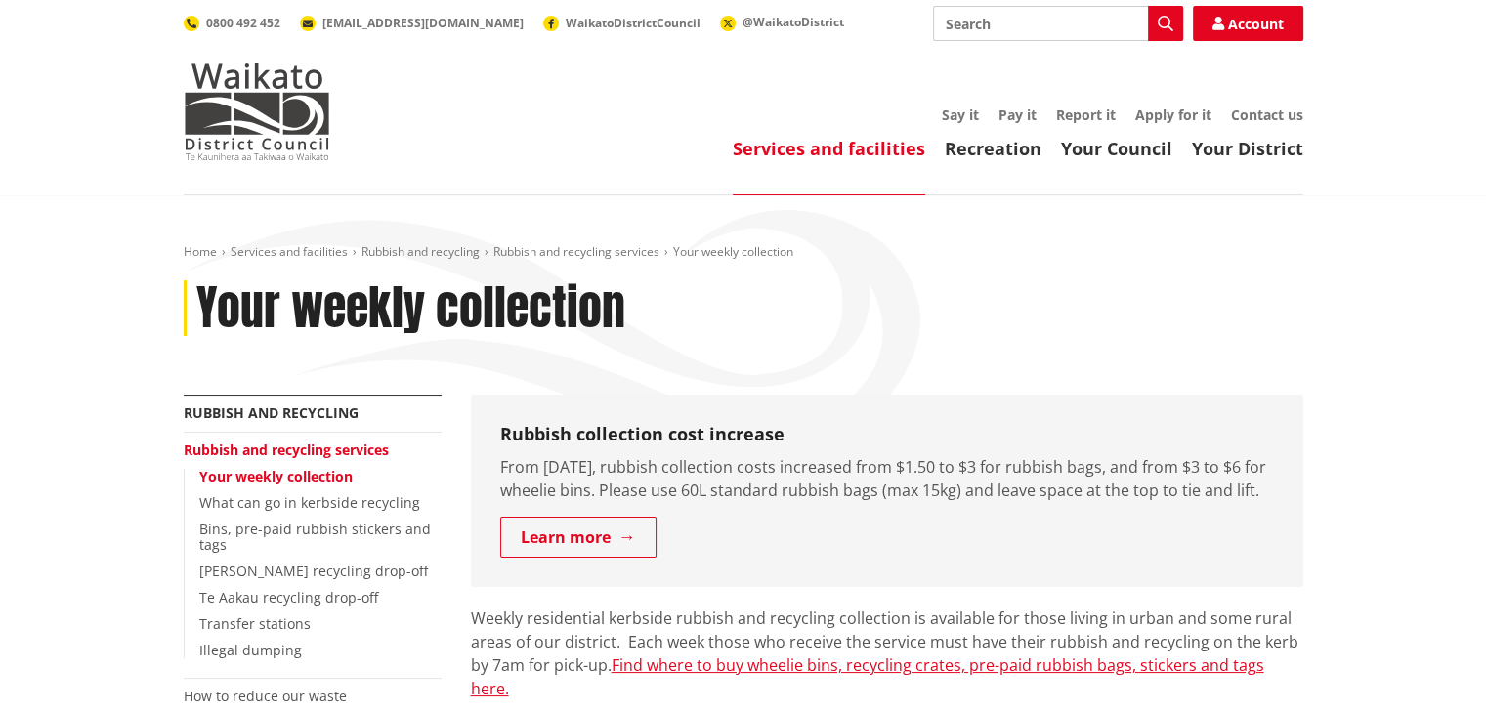
scroll to position [586, 0]
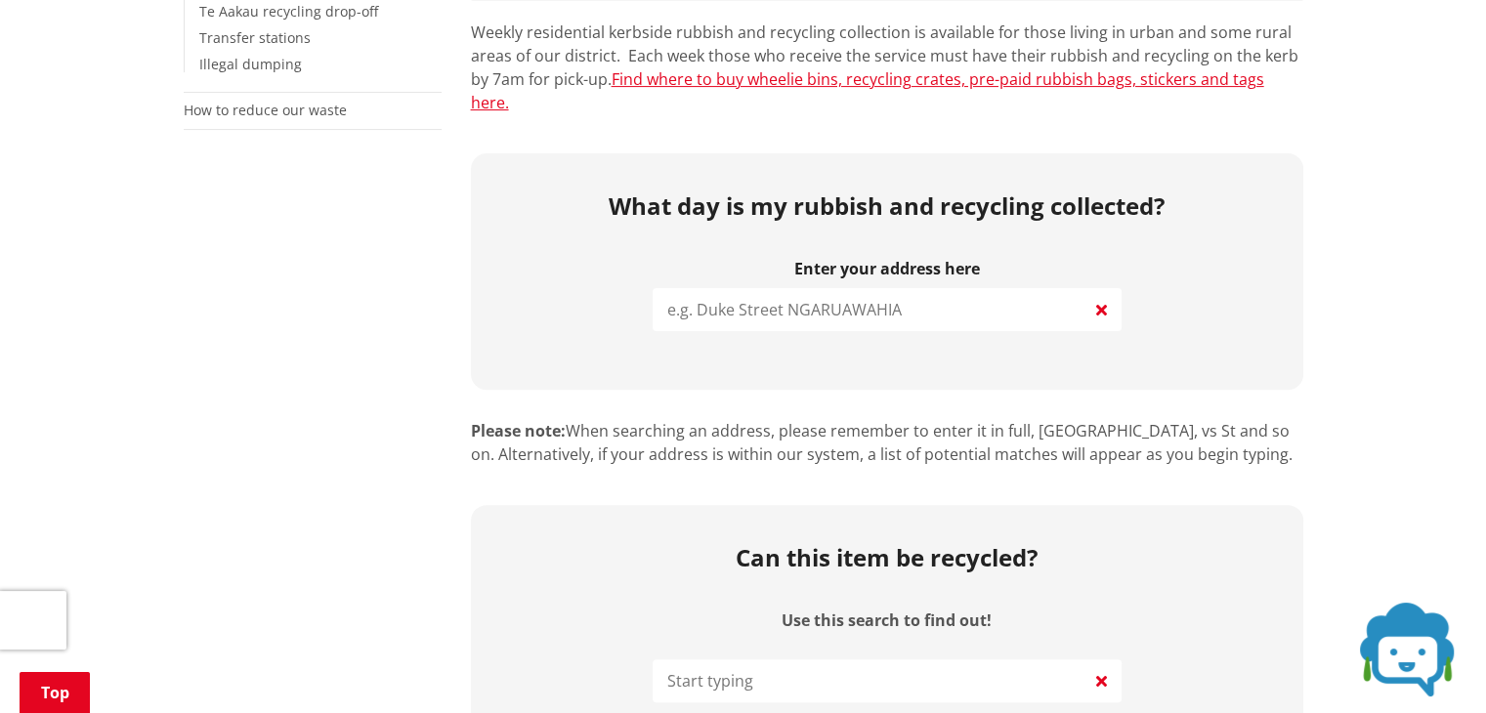
click at [917, 288] on input "search" at bounding box center [886, 309] width 469 height 43
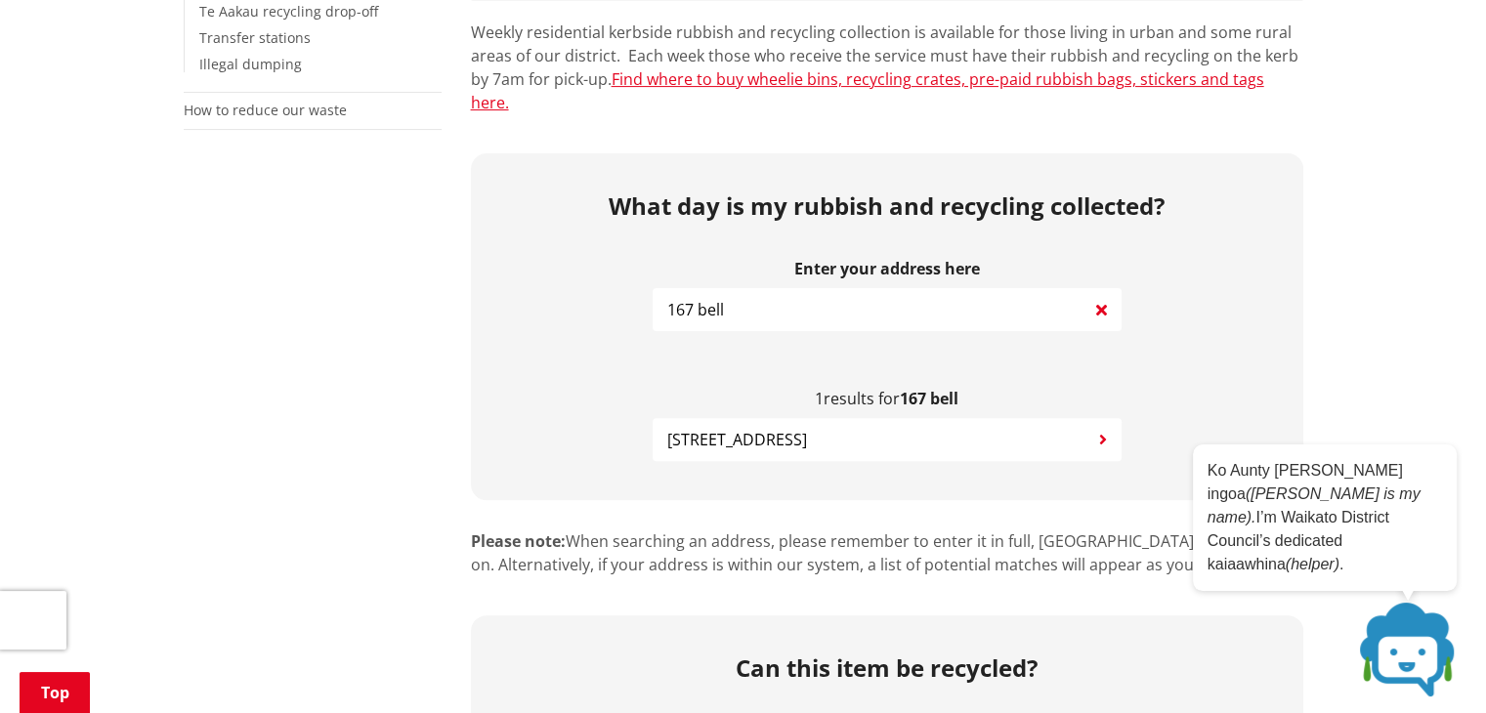
type input "167 bell"
click at [791, 428] on span "[STREET_ADDRESS]" at bounding box center [737, 439] width 140 height 23
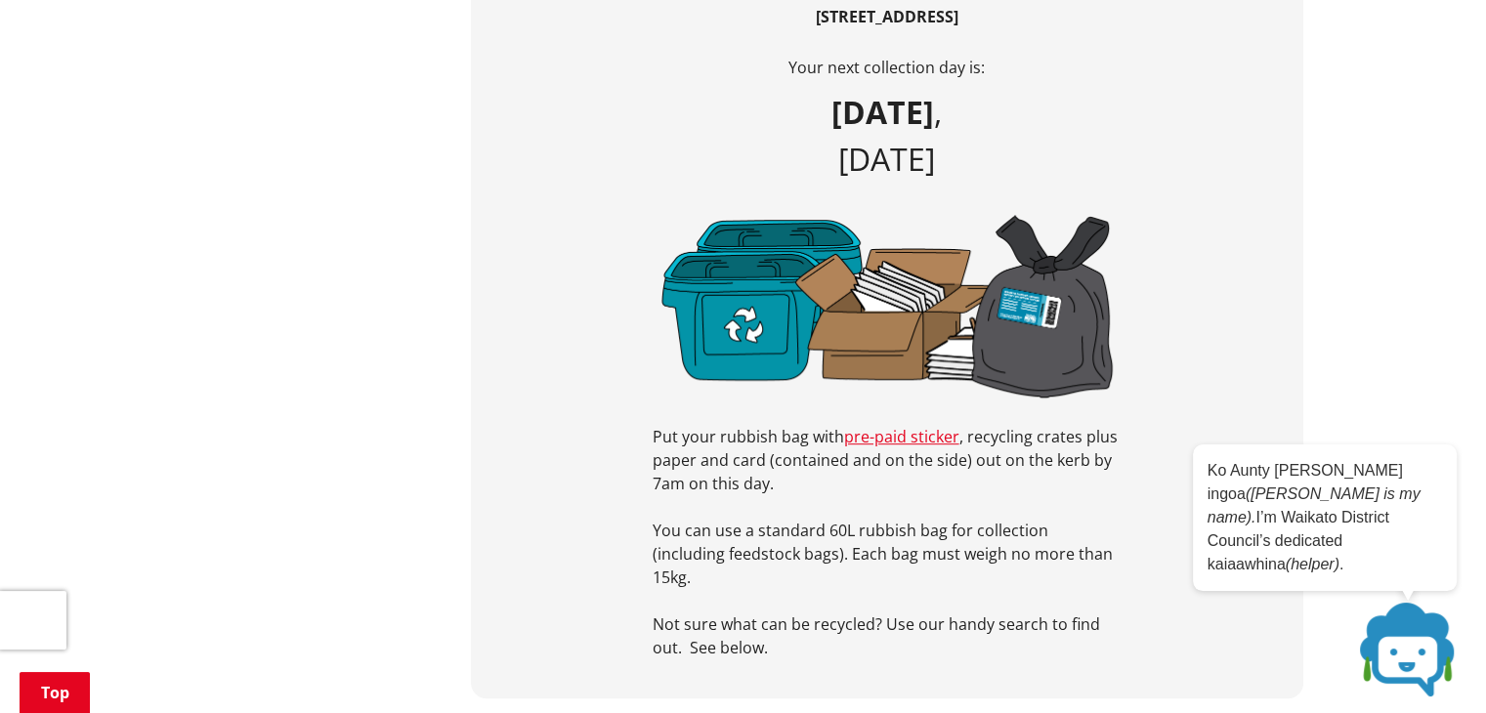
scroll to position [977, 0]
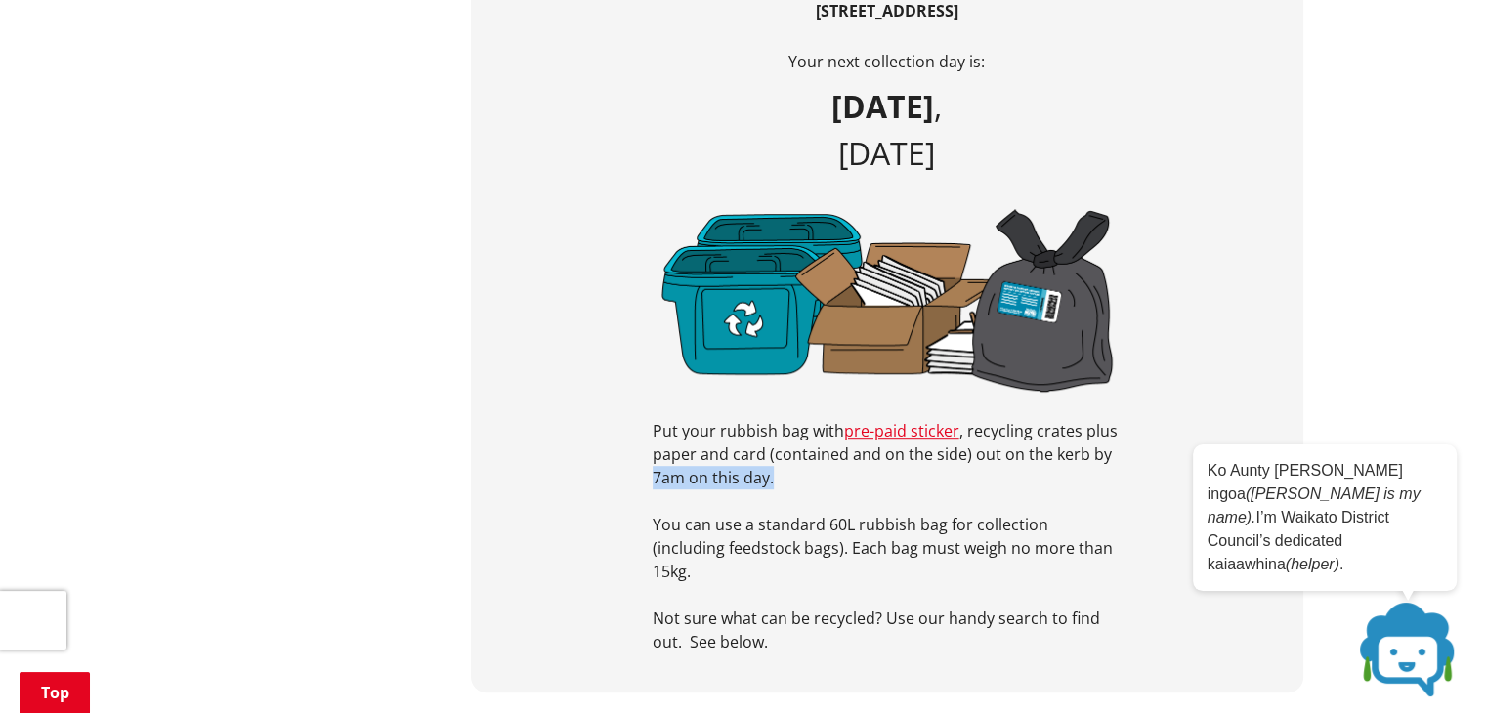
drag, startPoint x: 654, startPoint y: 456, endPoint x: 787, endPoint y: 464, distance: 133.1
click at [787, 464] on p "Put your rubbish bag with pre-paid sticker , recycling crates plus paper and ca…" at bounding box center [886, 454] width 469 height 70
click at [763, 461] on p "Put your rubbish bag with pre-paid sticker , recycling crates plus paper and ca…" at bounding box center [886, 454] width 469 height 70
drag, startPoint x: 654, startPoint y: 451, endPoint x: 777, endPoint y: 458, distance: 123.3
click at [777, 458] on p "Put your rubbish bag with pre-paid sticker , recycling crates plus paper and ca…" at bounding box center [886, 454] width 469 height 70
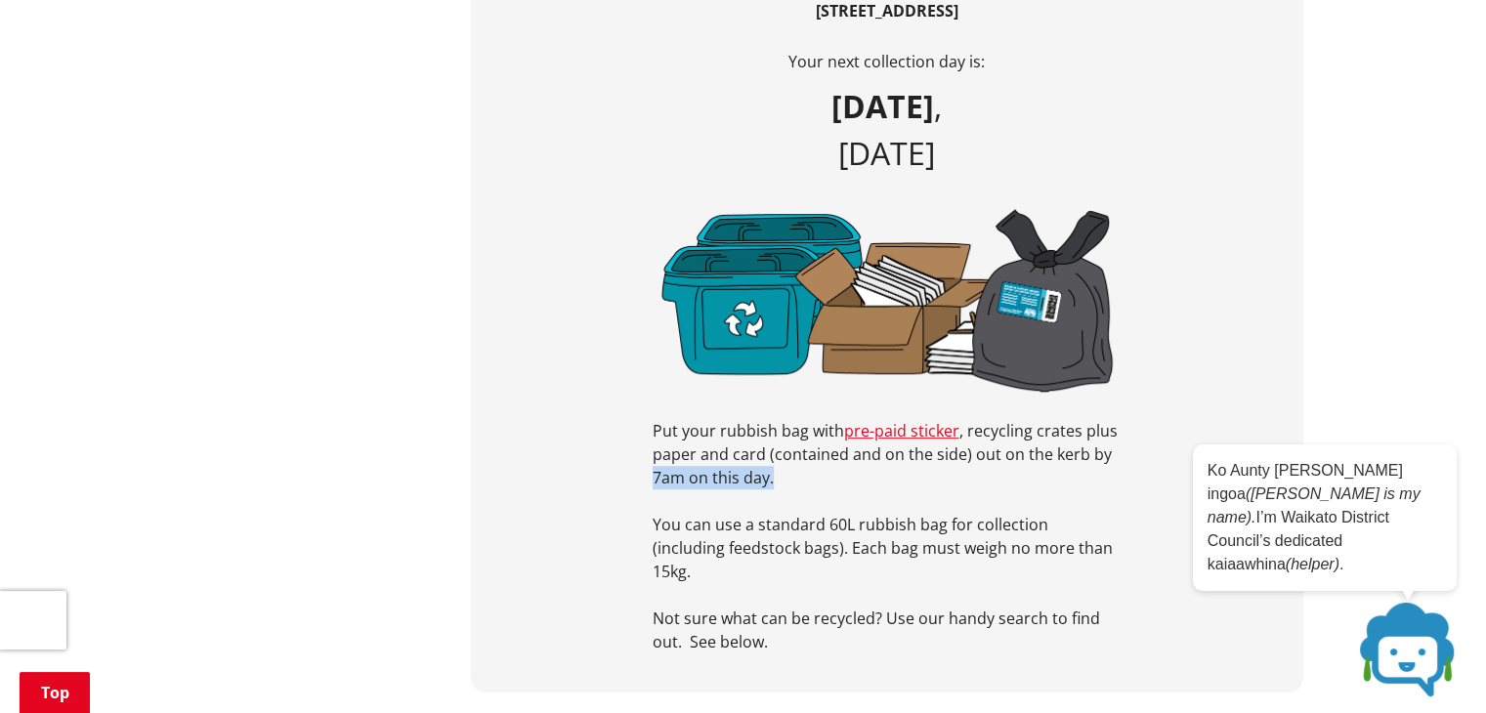
click at [723, 464] on p "Put your rubbish bag with pre-paid sticker , recycling crates plus paper and ca…" at bounding box center [886, 454] width 469 height 70
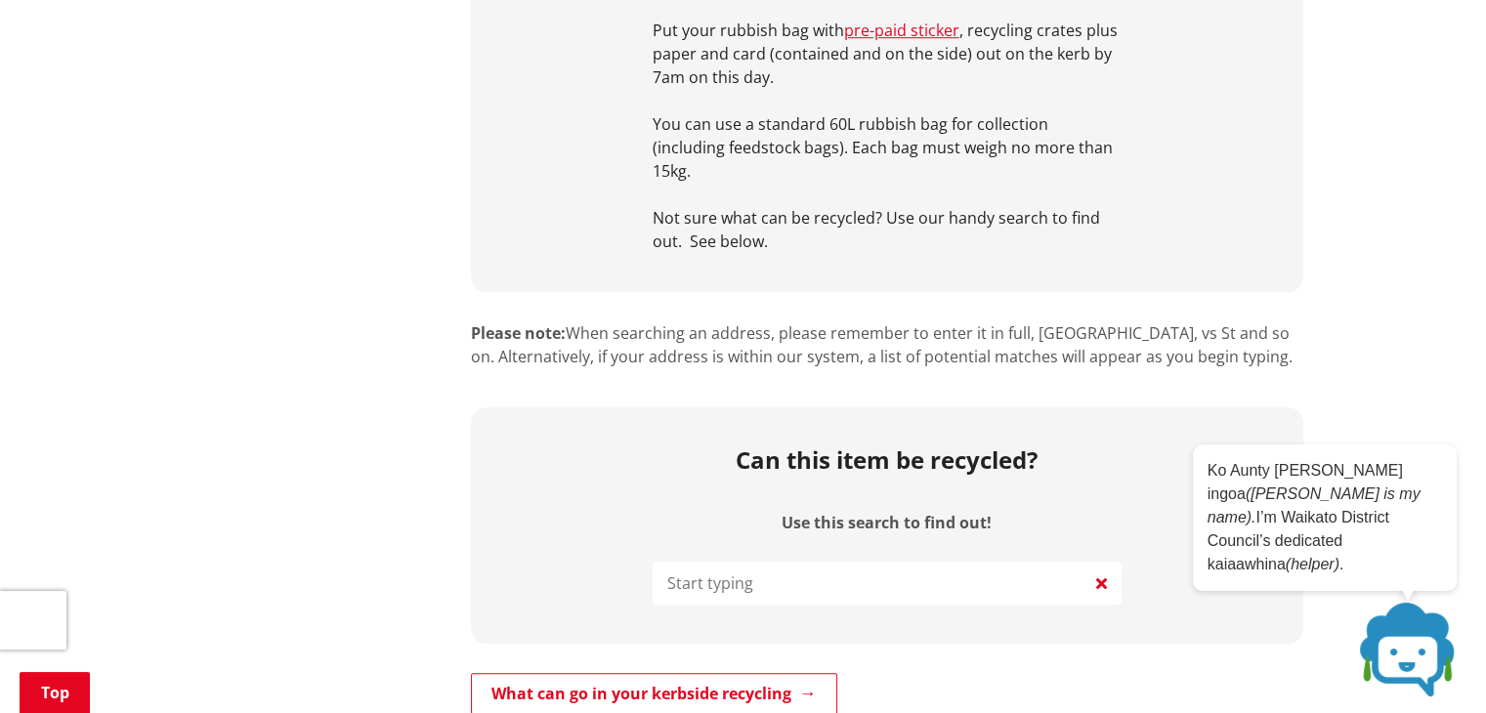
scroll to position [1563, 0]
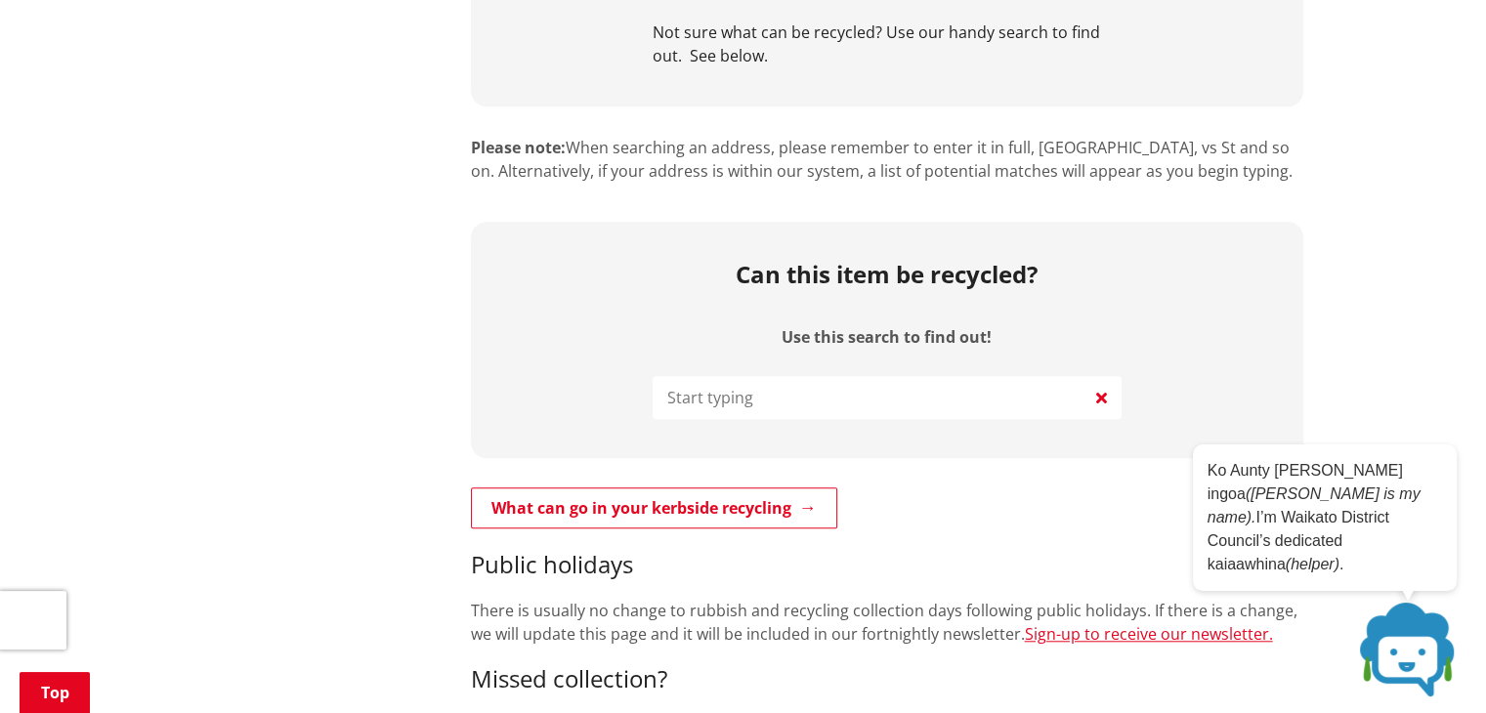
click at [849, 376] on input "Use this search to find out!" at bounding box center [886, 397] width 469 height 43
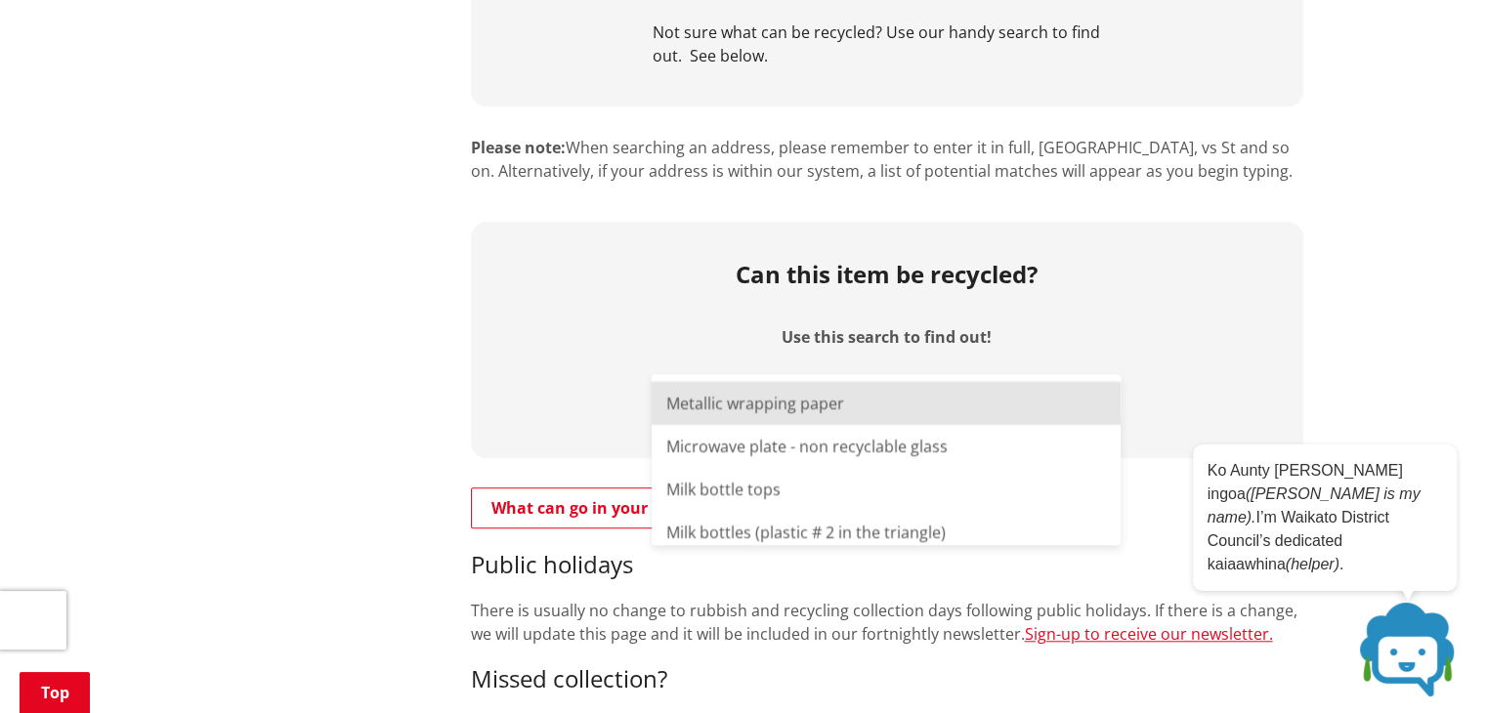
scroll to position [5469, 0]
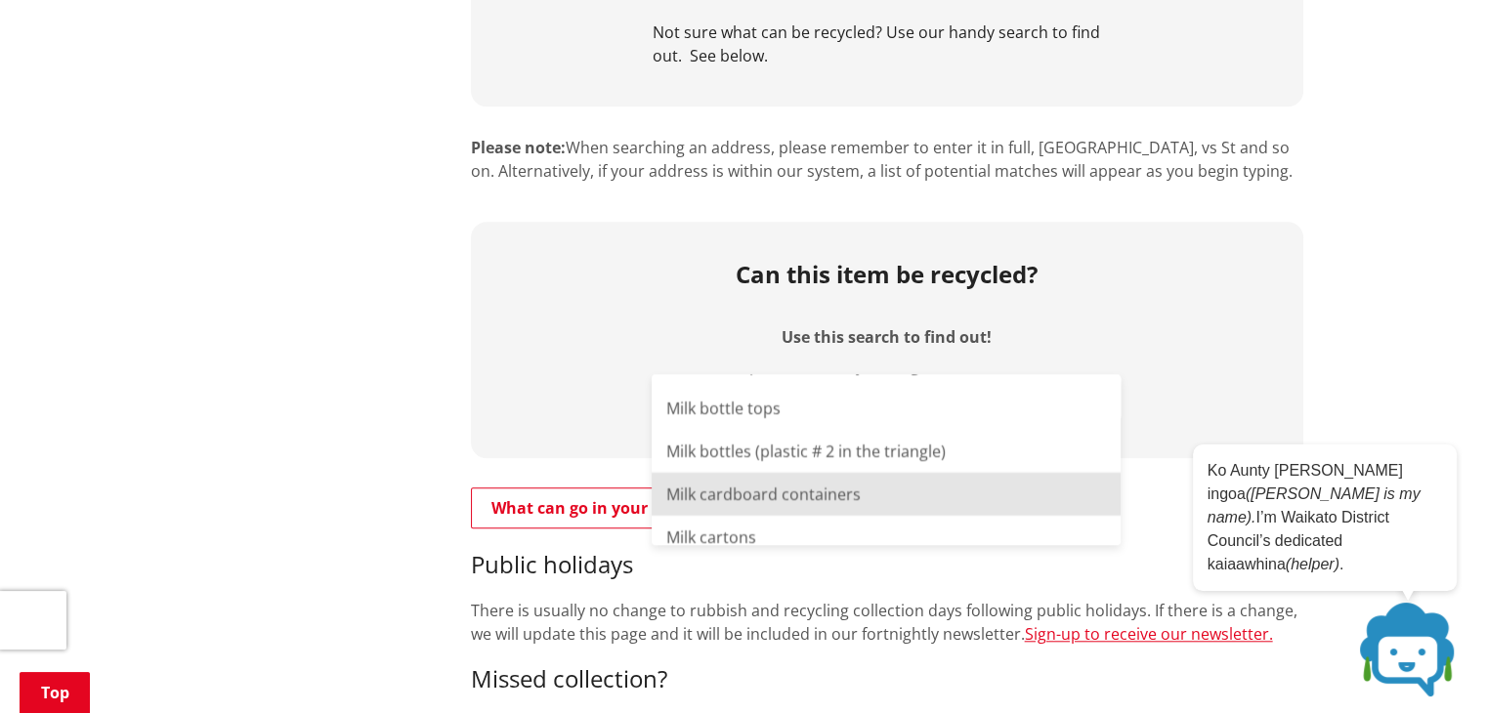
click at [793, 474] on li "Milk cardboard containers" at bounding box center [885, 493] width 469 height 43
type input "Milk cardboard containers"
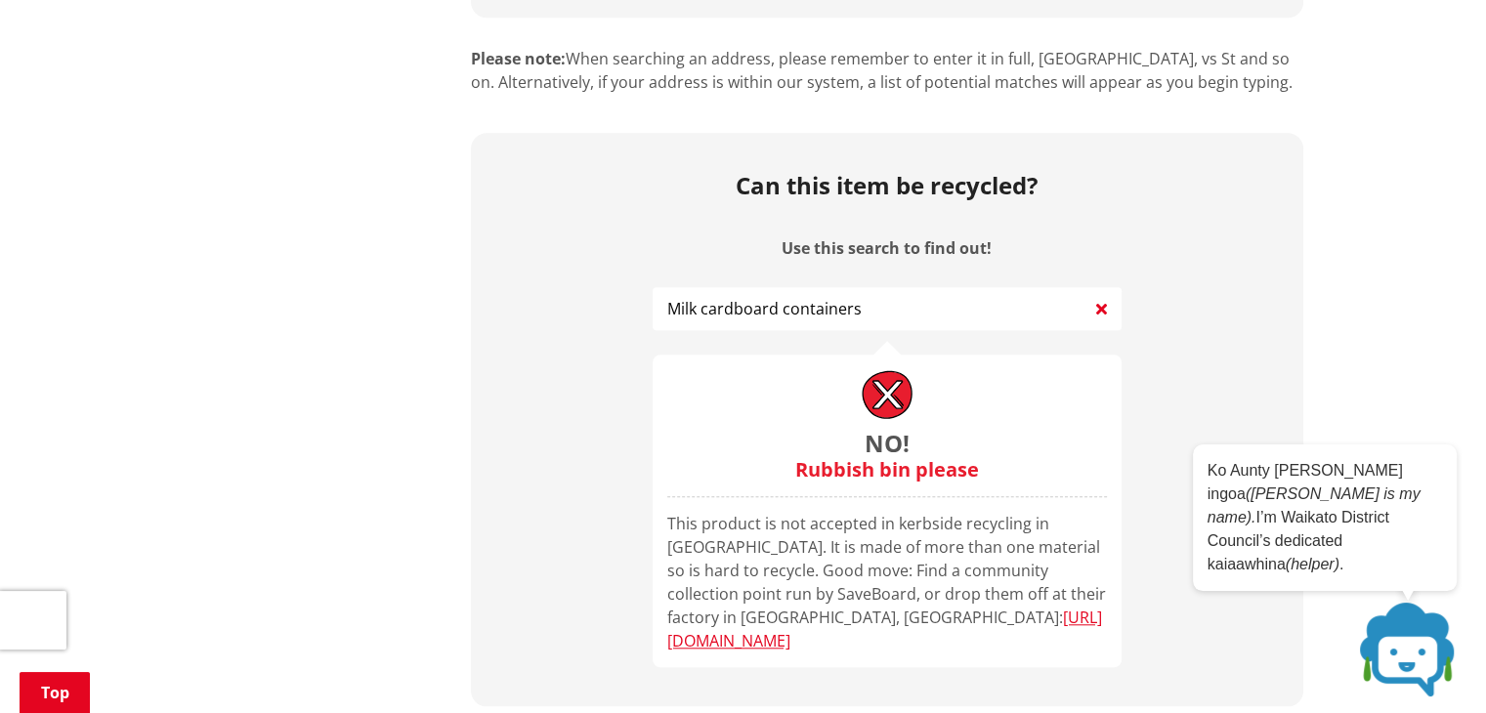
scroll to position [1660, 0]
